Goal: Transaction & Acquisition: Purchase product/service

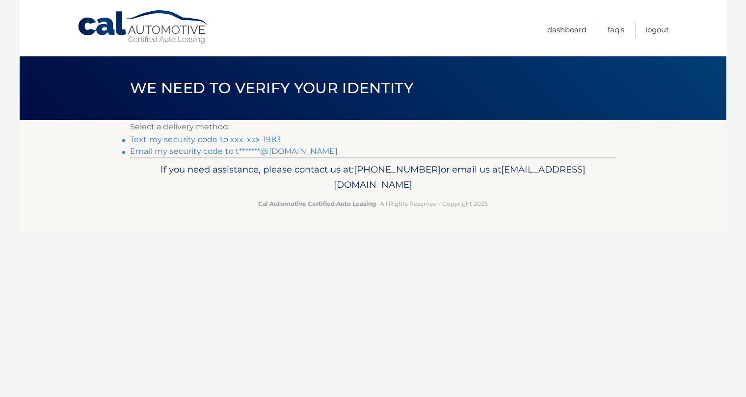
click at [265, 136] on link "Text my security code to xxx-xxx-1983" at bounding box center [205, 139] width 151 height 9
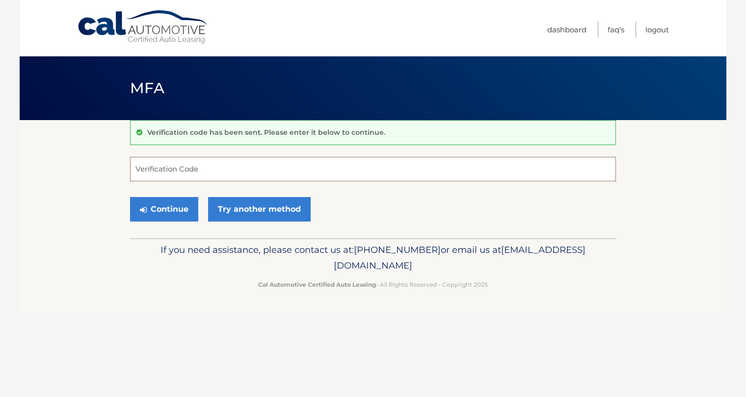
click at [257, 168] on input "Verification Code" at bounding box center [373, 169] width 486 height 25
type input "561897"
click at [181, 206] on button "Continue" at bounding box center [164, 209] width 68 height 25
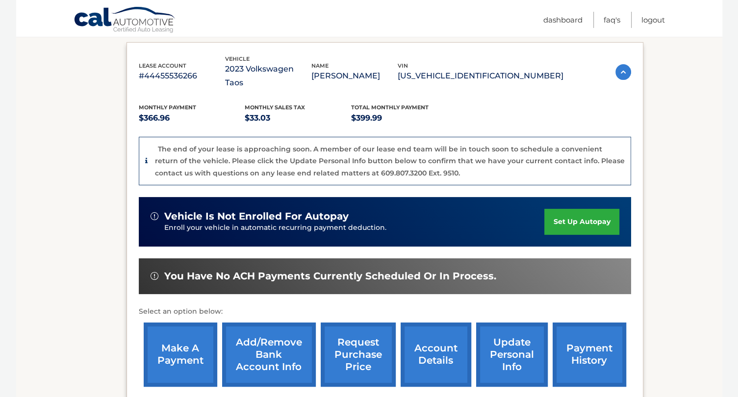
scroll to position [162, 0]
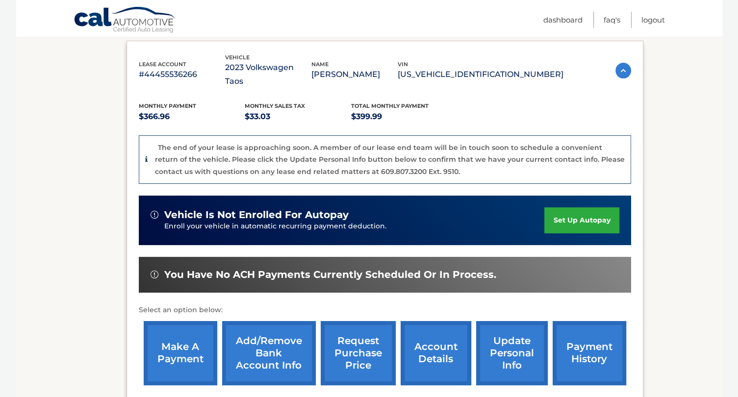
click at [151, 337] on link "make a payment" at bounding box center [181, 353] width 74 height 64
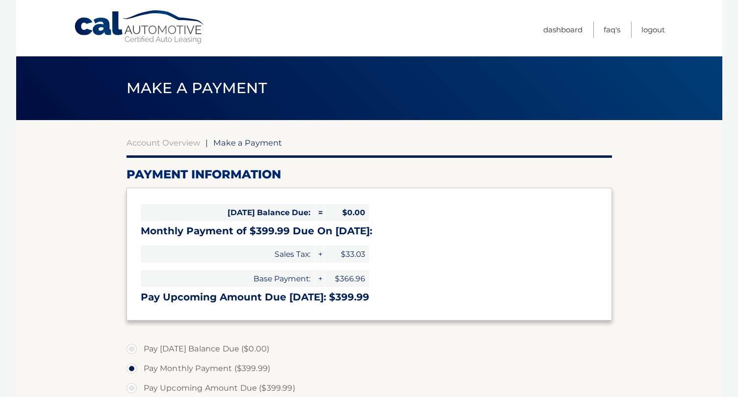
select select "ZmE0OWEwOTAtYWZkYi00ZDhjLTgyNGQtYWYxZjk0OGQ3MjRm"
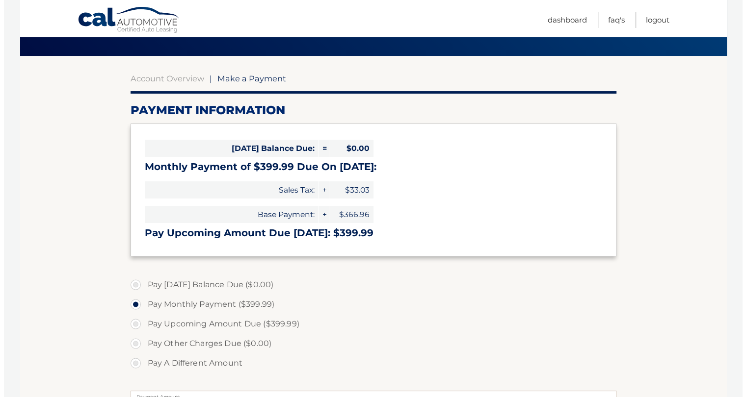
scroll to position [241, 0]
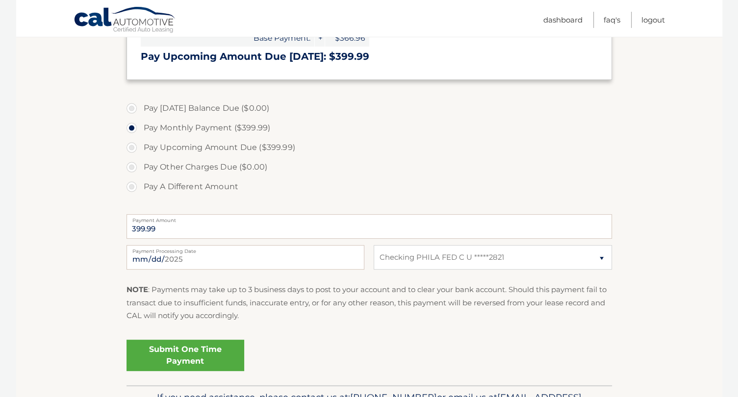
click at [227, 346] on link "Submit One Time Payment" at bounding box center [186, 355] width 118 height 31
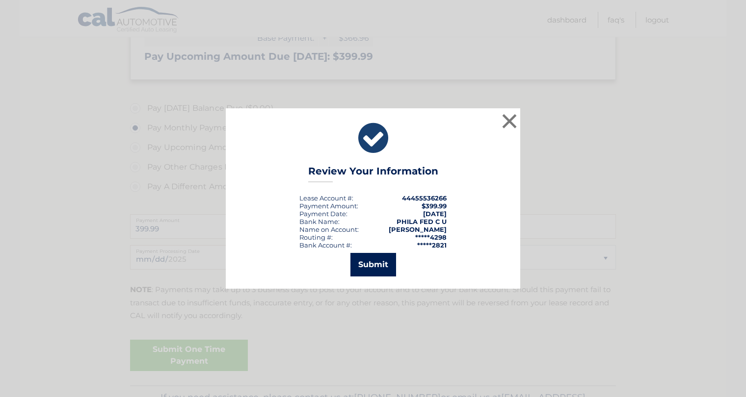
click at [385, 262] on button "Submit" at bounding box center [373, 265] width 46 height 24
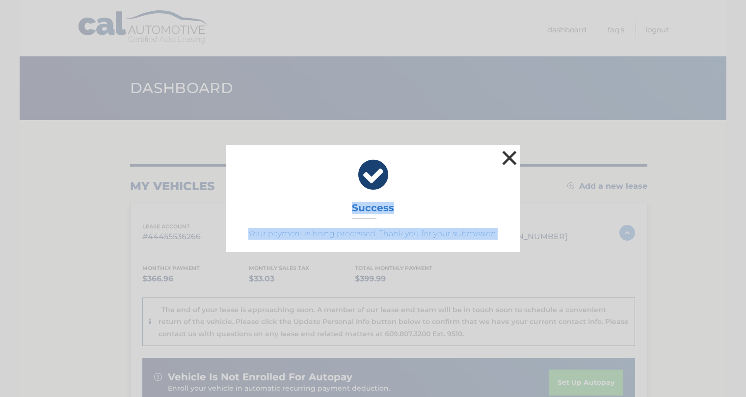
drag, startPoint x: 0, startPoint y: 0, endPoint x: 506, endPoint y: 156, distance: 529.4
click at [506, 156] on div "× Success Your payment is being processed. Thank you for your submission. Loadi…" at bounding box center [373, 198] width 746 height 397
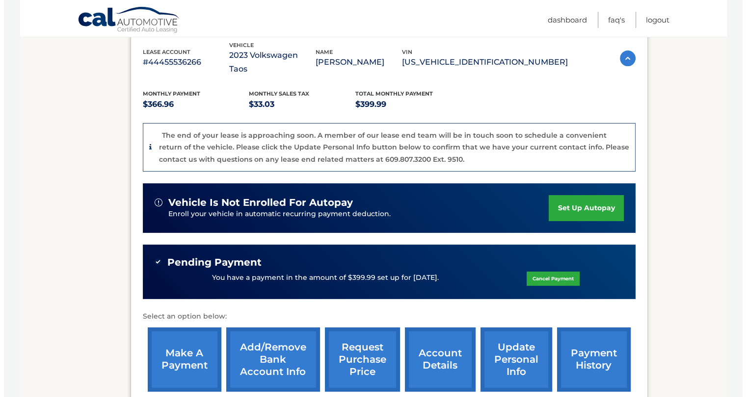
scroll to position [174, 0]
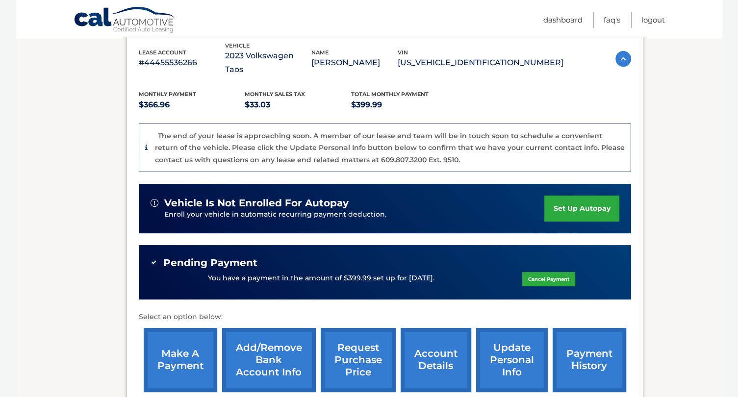
click at [370, 353] on link "request purchase price" at bounding box center [358, 360] width 75 height 64
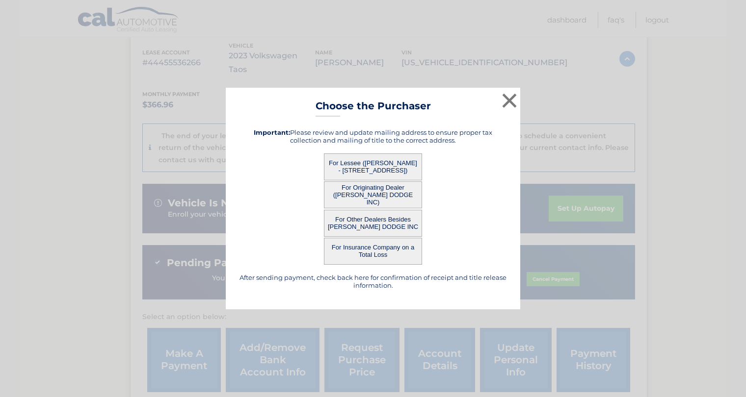
click at [361, 164] on button "For Lessee ([PERSON_NAME] - [STREET_ADDRESS])" at bounding box center [373, 167] width 98 height 27
